Goal: Check status

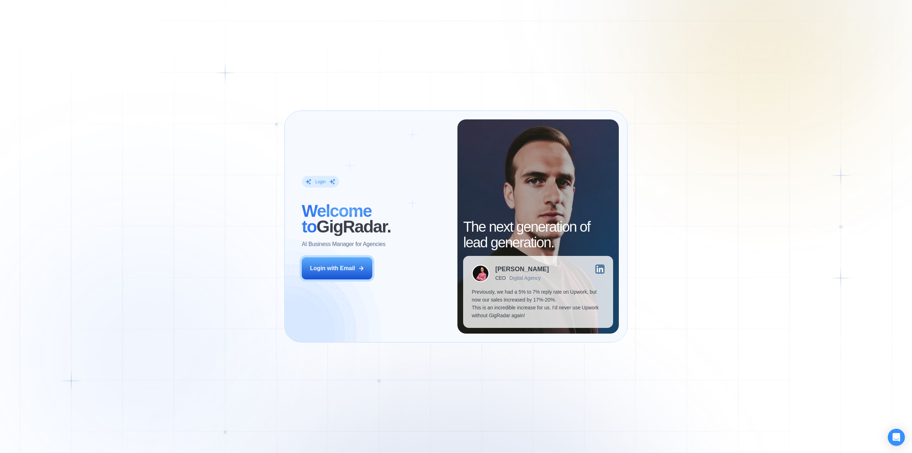
click at [336, 273] on button "Login with Email" at bounding box center [337, 268] width 71 height 22
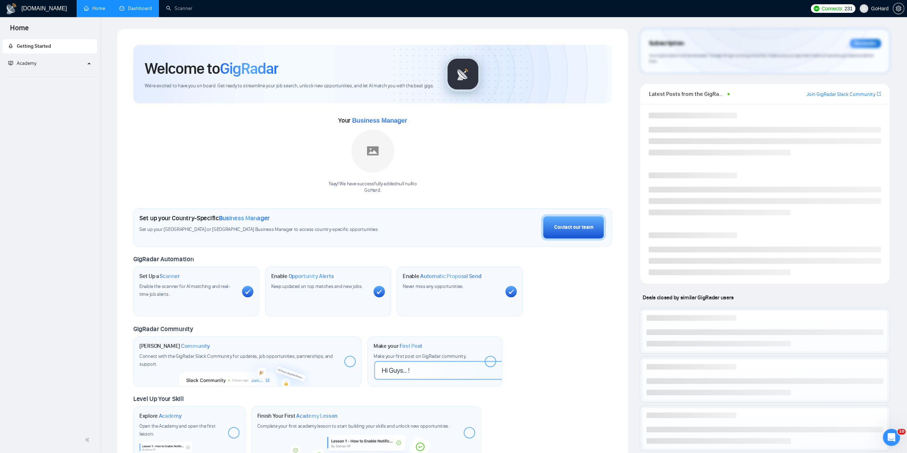
click at [140, 10] on link "Dashboard" at bounding box center [135, 8] width 32 height 6
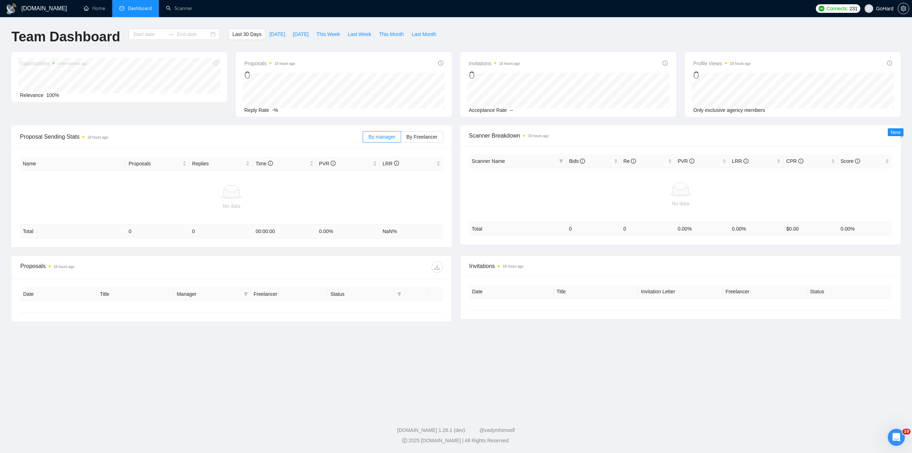
type input "[DATE]"
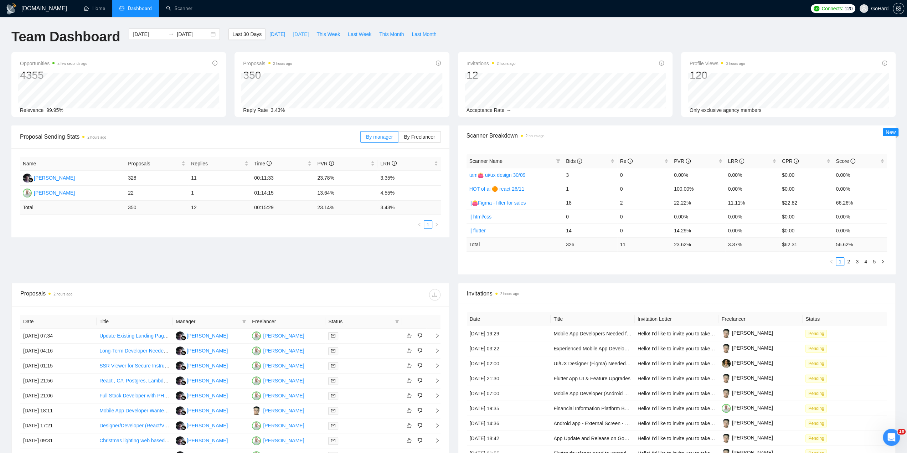
click at [293, 33] on span "[DATE]" at bounding box center [301, 34] width 16 height 8
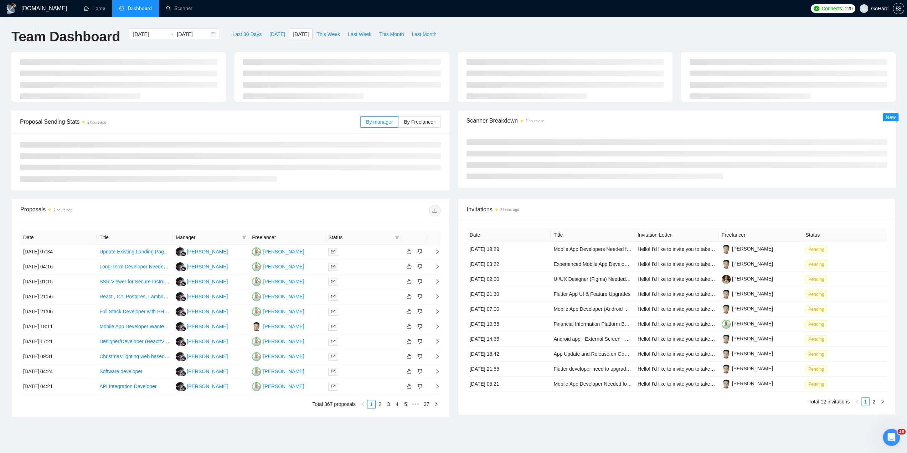
type input "[DATE]"
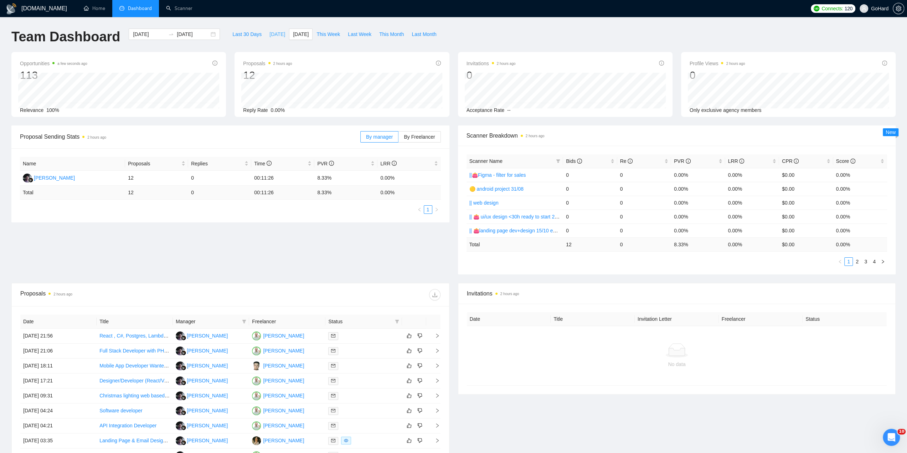
click at [269, 37] on span "[DATE]" at bounding box center [277, 34] width 16 height 8
type input "[DATE]"
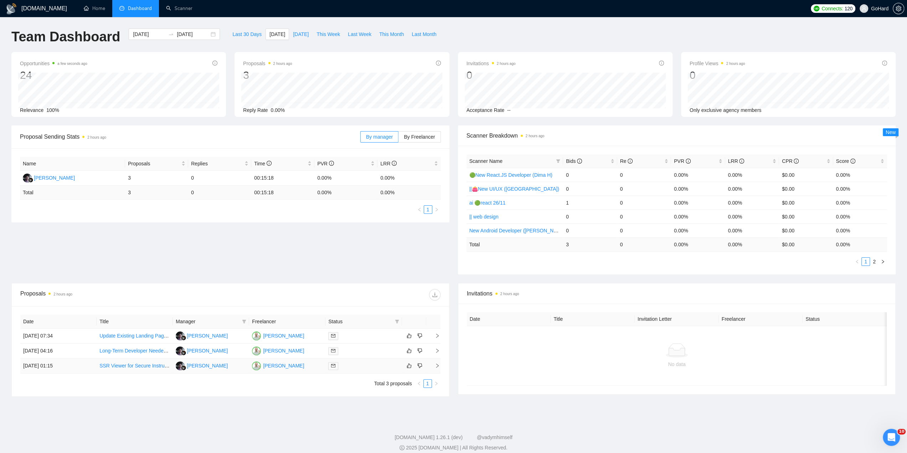
click at [361, 369] on td at bounding box center [363, 365] width 76 height 15
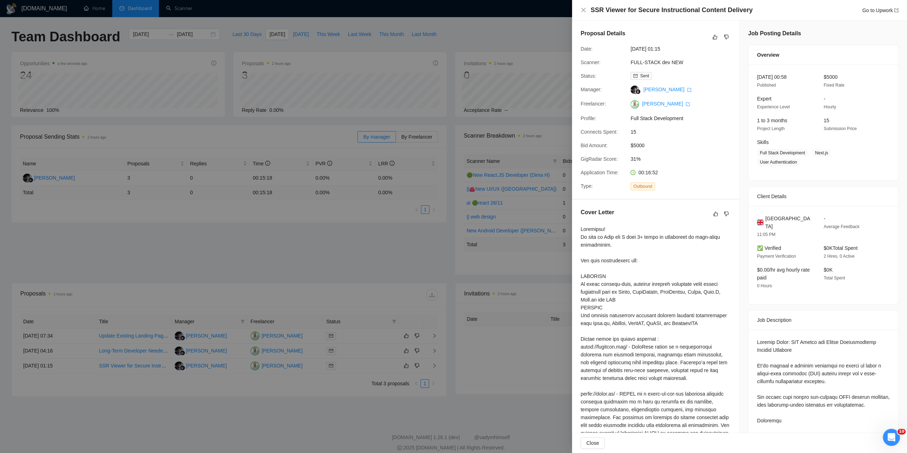
click at [361, 351] on div at bounding box center [453, 226] width 907 height 453
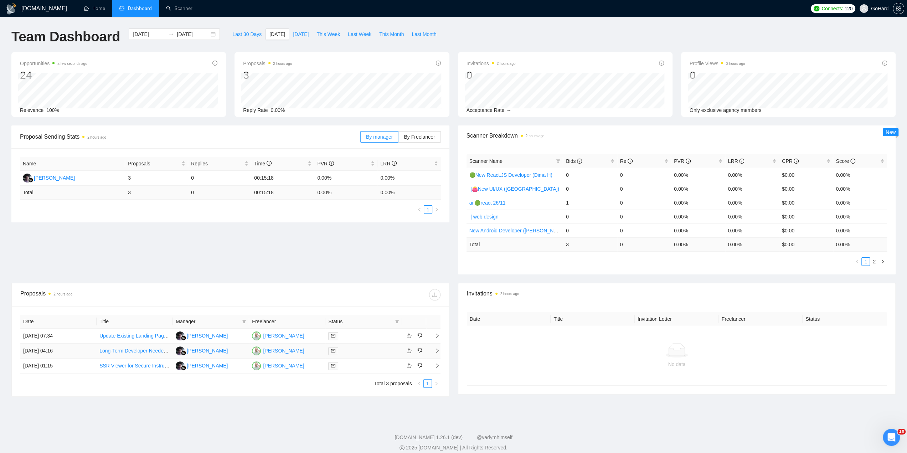
click at [360, 353] on div at bounding box center [363, 351] width 71 height 8
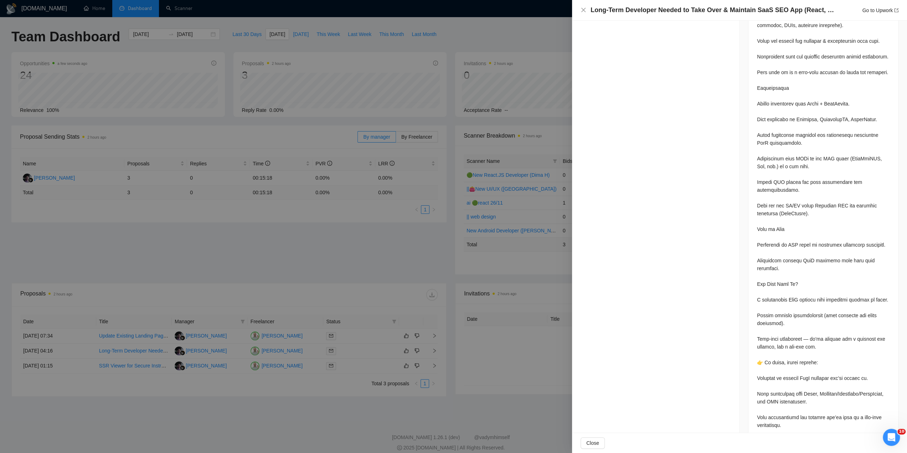
scroll to position [9, 0]
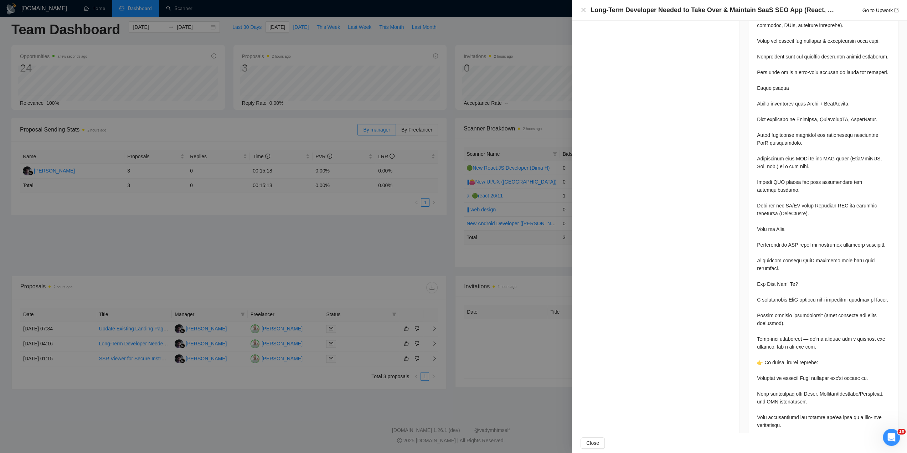
click at [370, 307] on div at bounding box center [453, 226] width 907 height 453
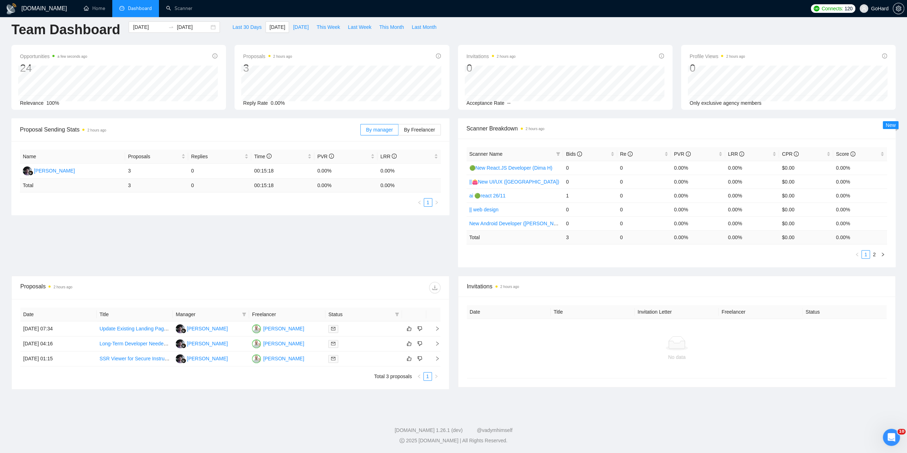
scroll to position [6, 0]
click at [362, 323] on td at bounding box center [363, 330] width 76 height 15
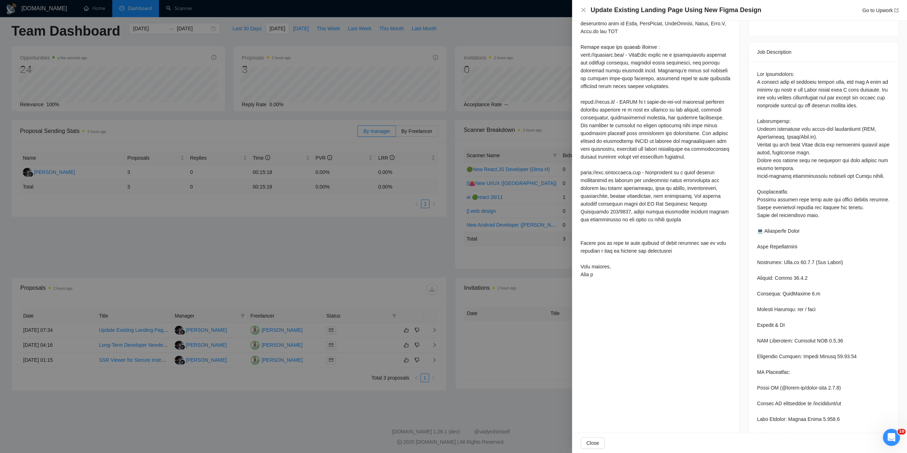
scroll to position [193, 0]
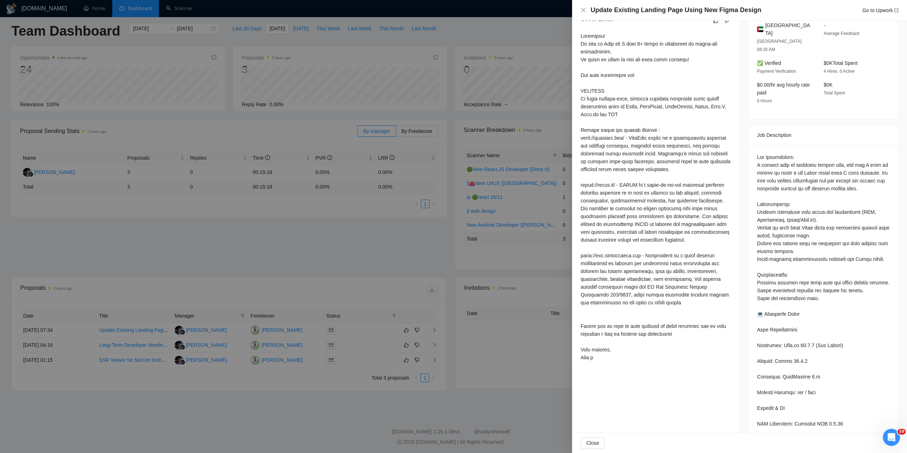
click at [369, 257] on div at bounding box center [453, 226] width 907 height 453
